Goal: Task Accomplishment & Management: Use online tool/utility

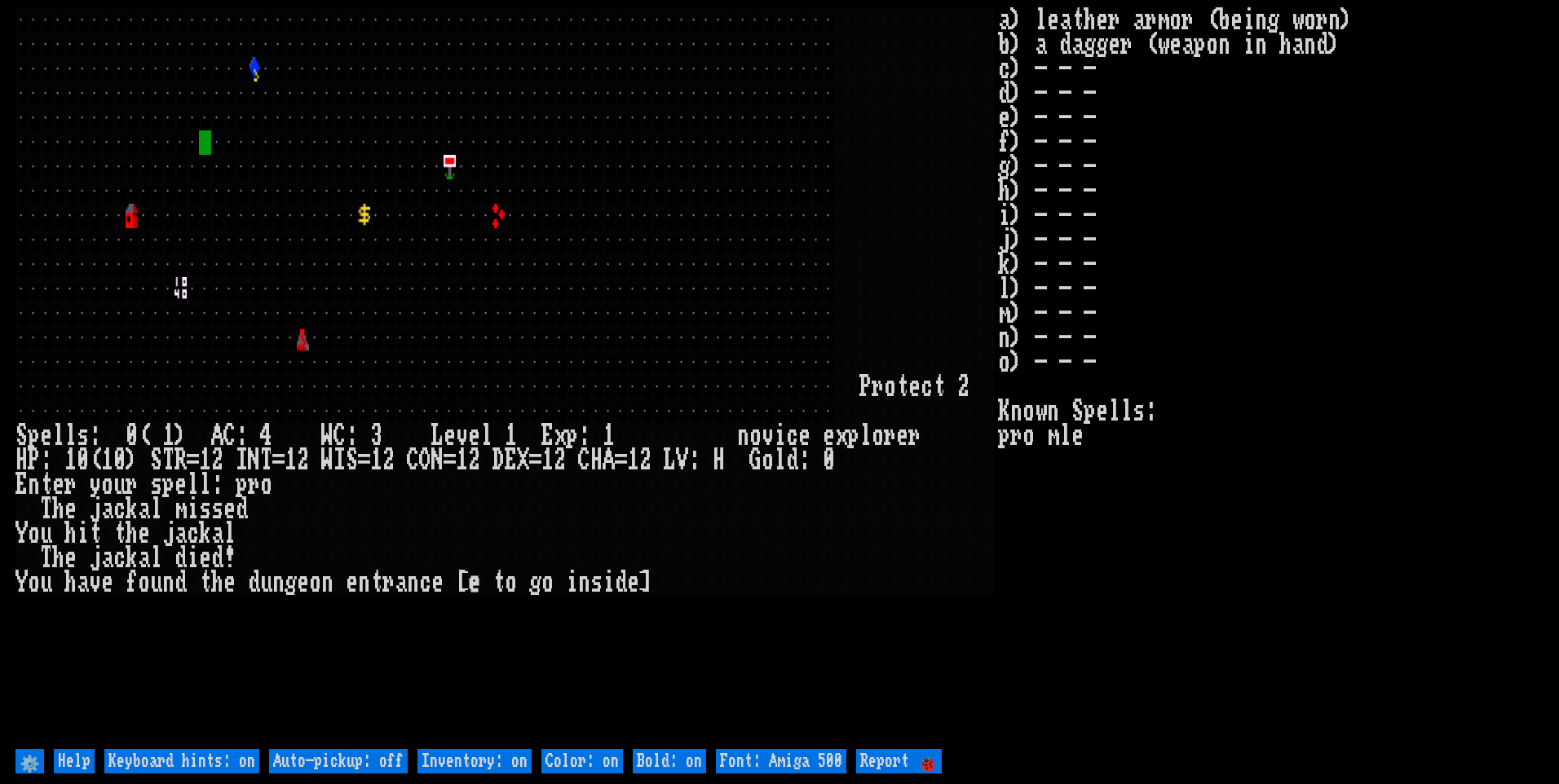
click at [368, 758] on off "Auto-pickup: off" at bounding box center [338, 761] width 139 height 24
type off "Auto-pickup: on"
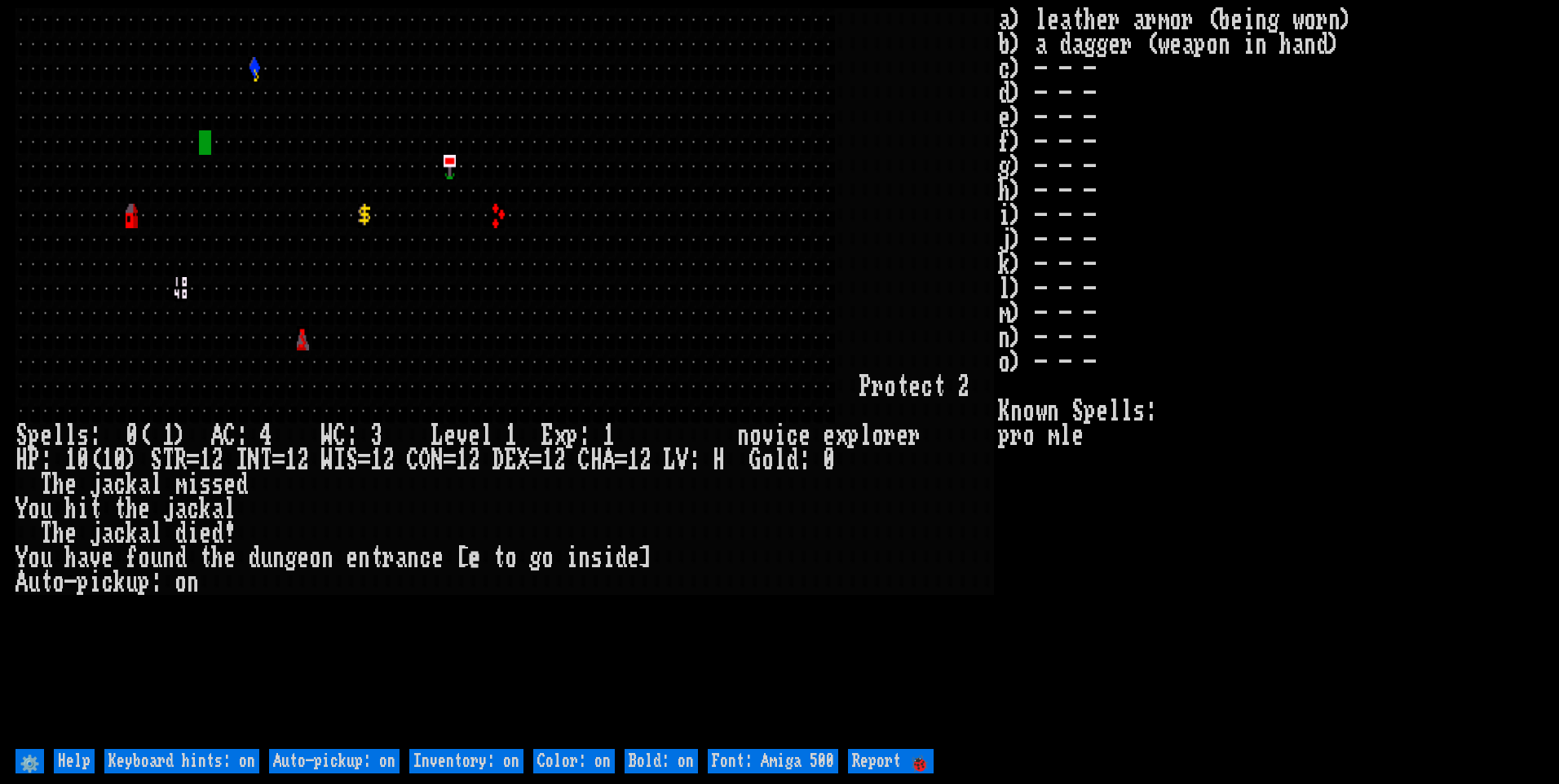
click at [477, 767] on on "Inventory: on" at bounding box center [466, 761] width 114 height 24
type on "Inventory: off"
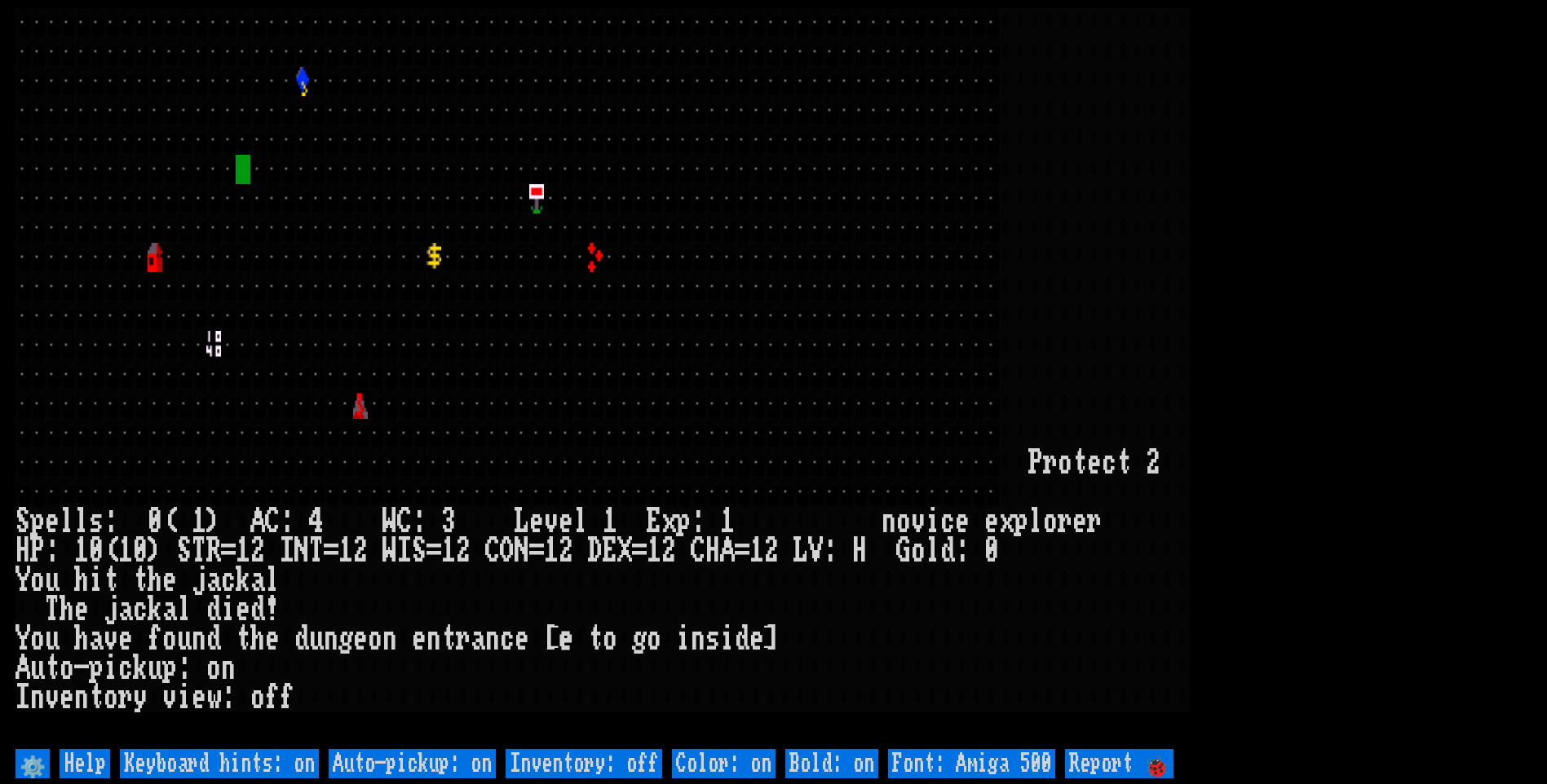
click at [925, 758] on 500 "Font: Amiga 500" at bounding box center [972, 764] width 168 height 30
type 500 "Font: Amiga 1200"
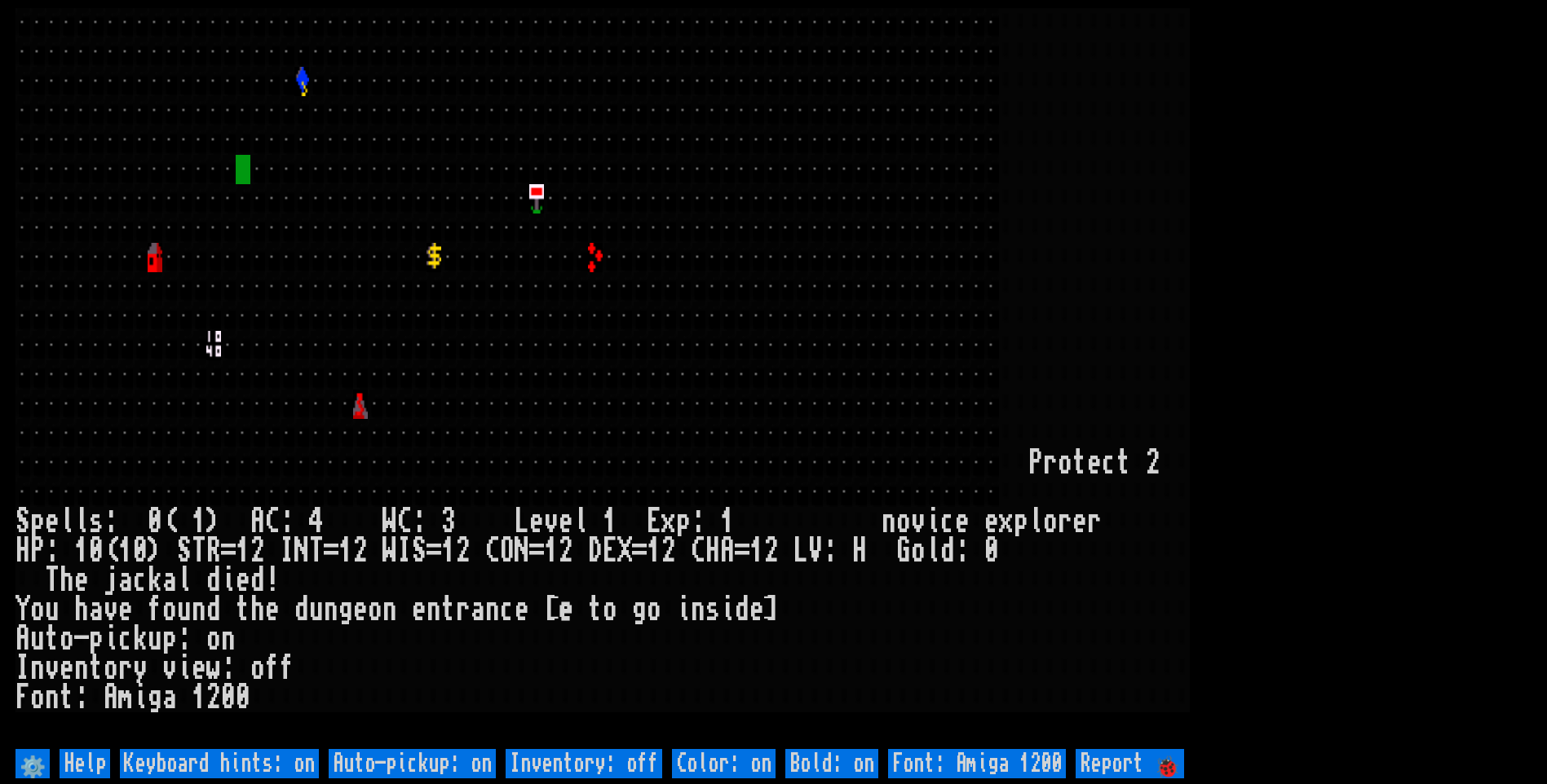
click at [1290, 241] on larn at bounding box center [773, 376] width 1516 height 737
